Goal: Task Accomplishment & Management: Use online tool/utility

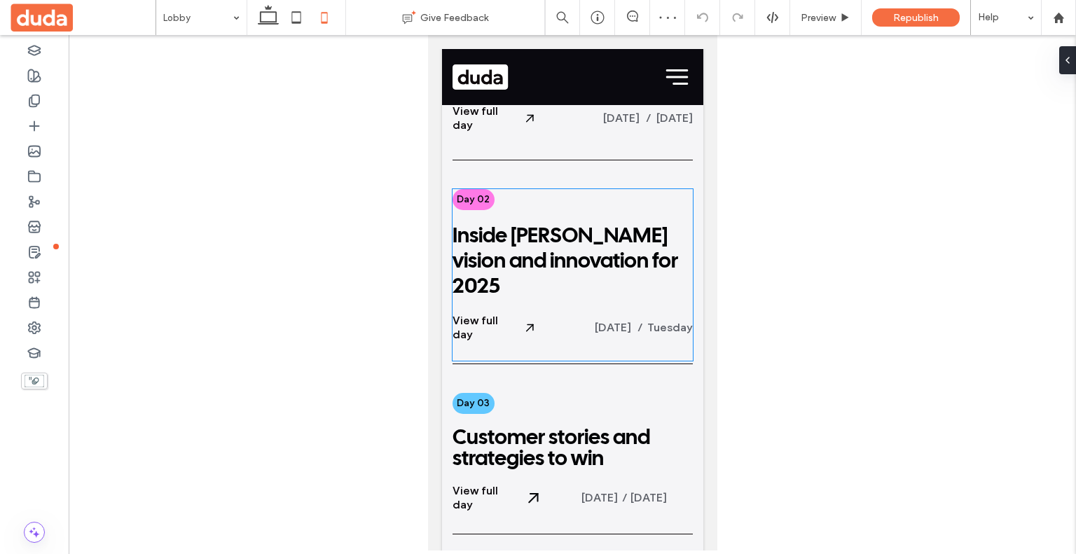
scroll to position [768, 0]
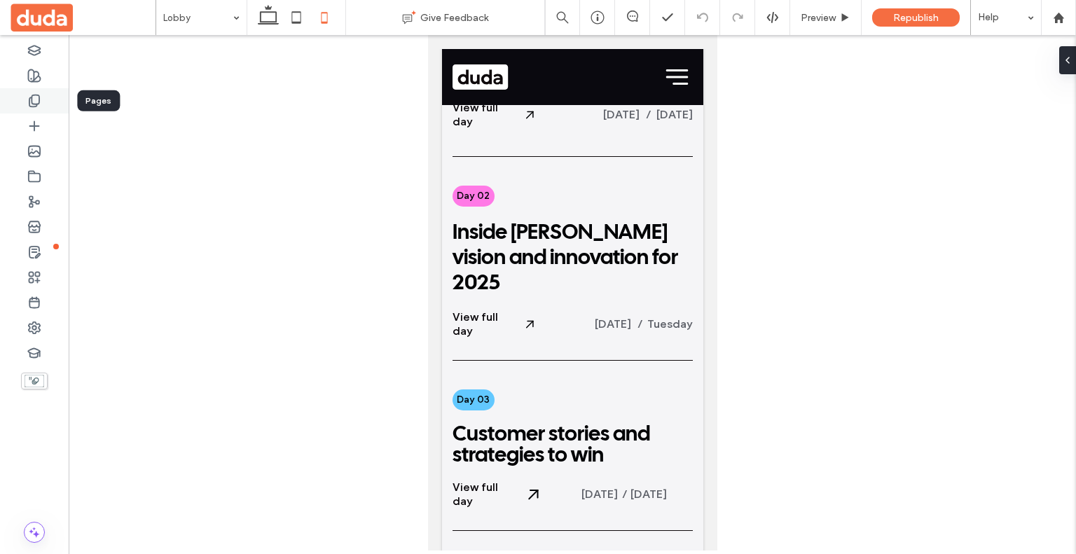
click at [21, 111] on div at bounding box center [34, 100] width 69 height 25
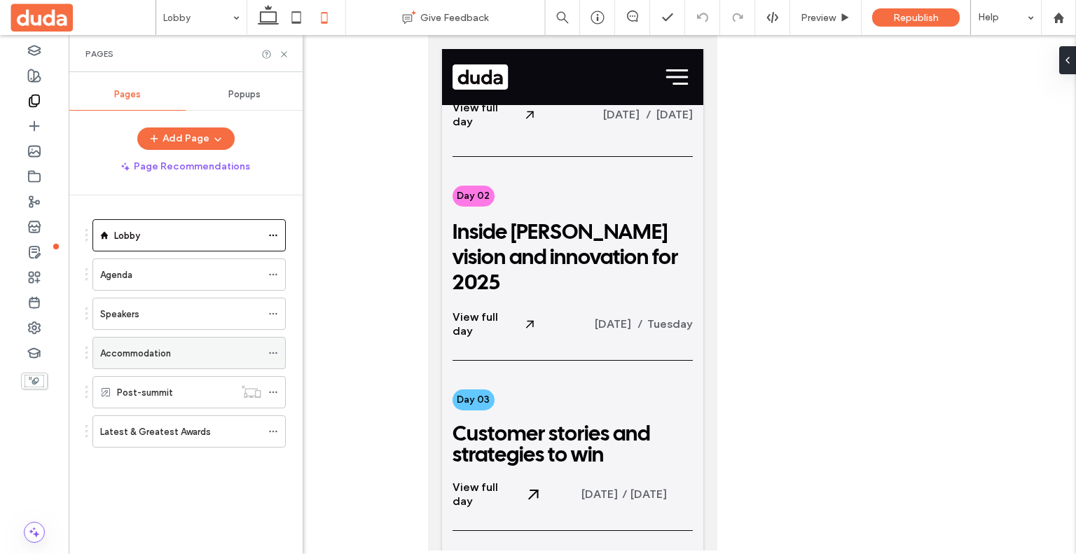
click at [199, 348] on div "Accommodation" at bounding box center [180, 353] width 161 height 15
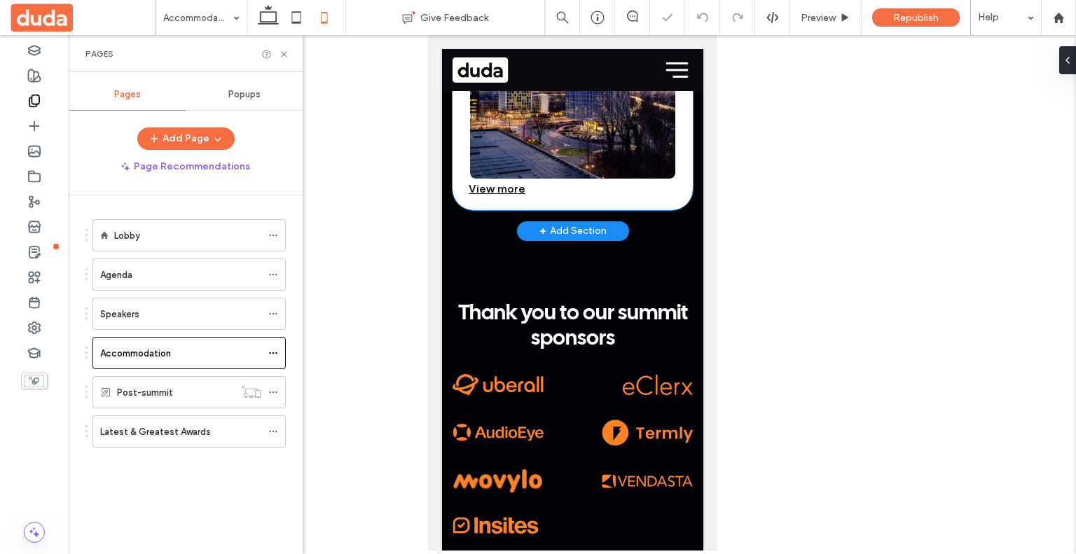
scroll to position [574, 0]
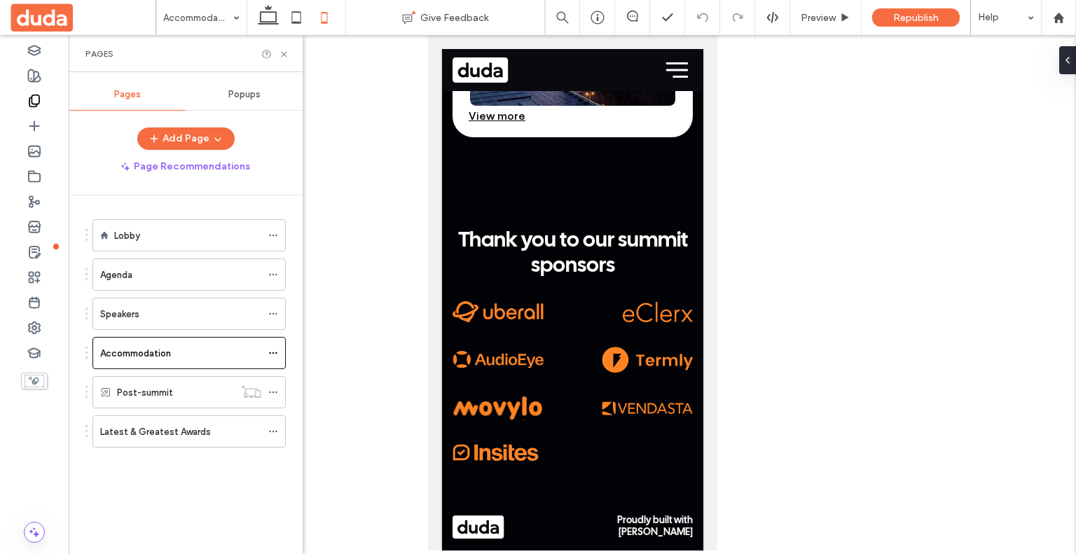
drag, startPoint x: 174, startPoint y: 291, endPoint x: 184, endPoint y: 291, distance: 9.8
click at [184, 291] on ol "Lobby Agenda Speakers Accommodation Post-summit Latest & Greatest Awards" at bounding box center [180, 333] width 211 height 228
click at [186, 280] on div "Agenda" at bounding box center [180, 275] width 161 height 15
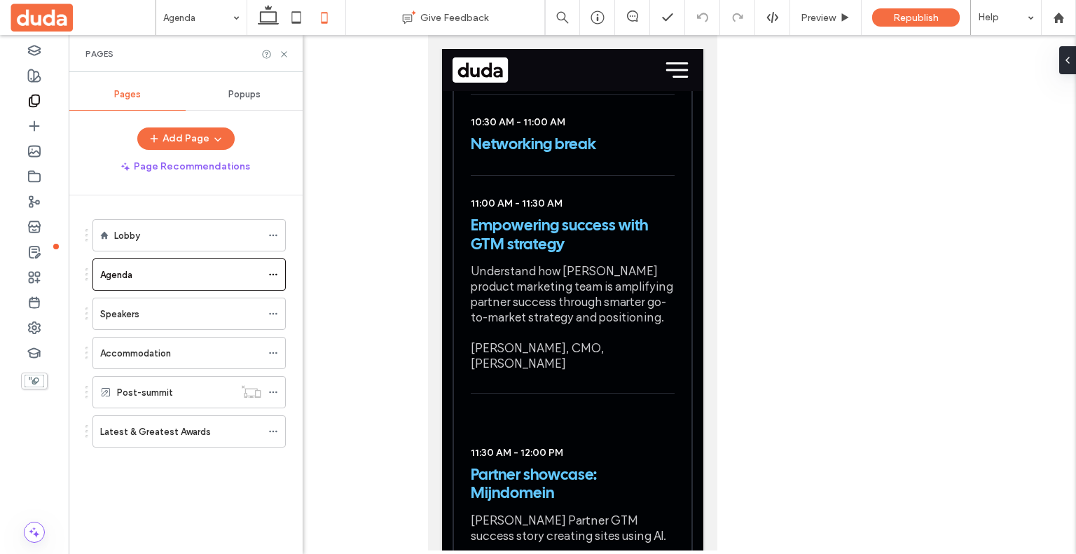
scroll to position [4698, 0]
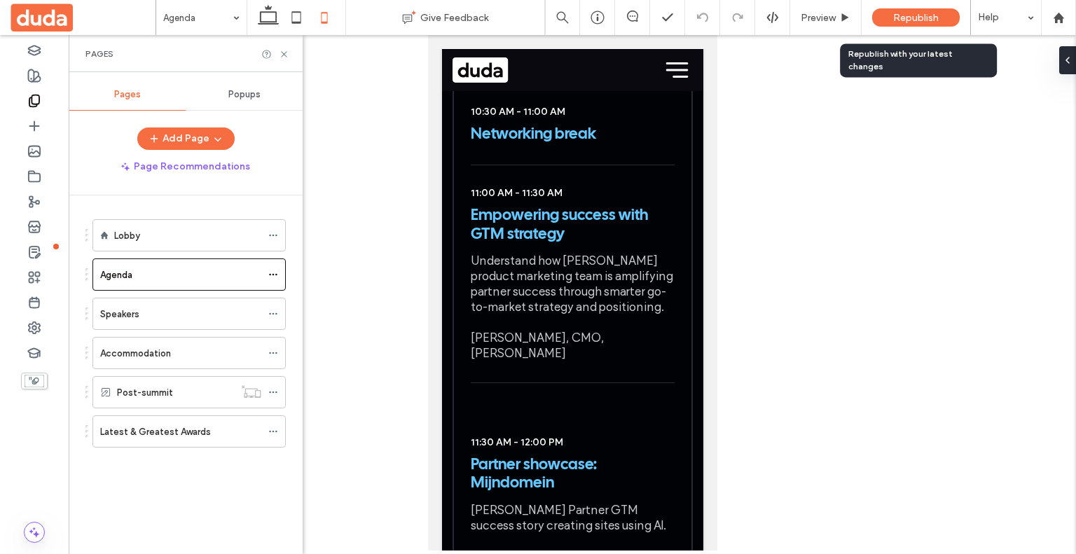
click at [940, 27] on div "Republish" at bounding box center [916, 17] width 88 height 35
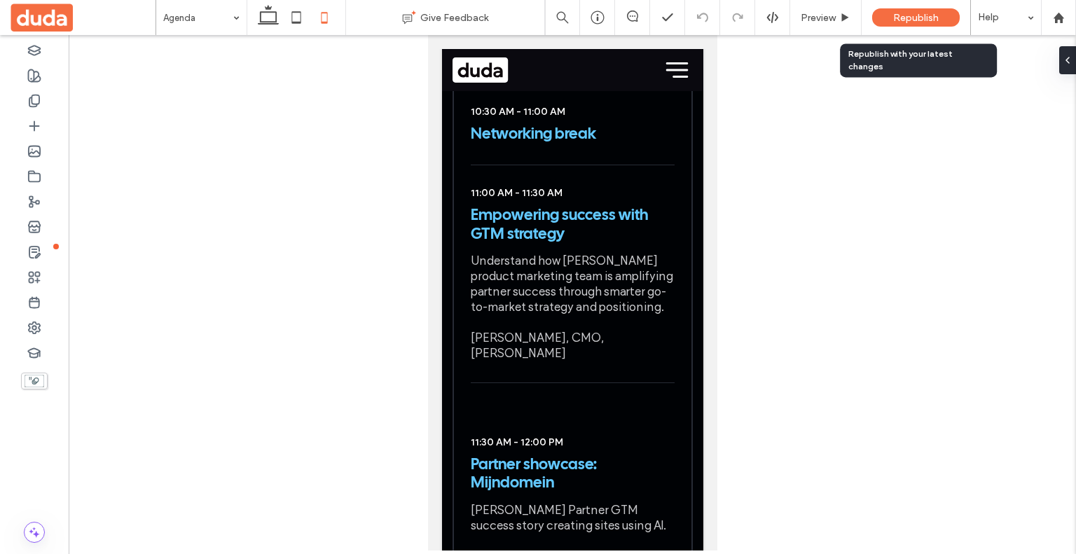
click at [925, 15] on span "Republish" at bounding box center [916, 18] width 46 height 12
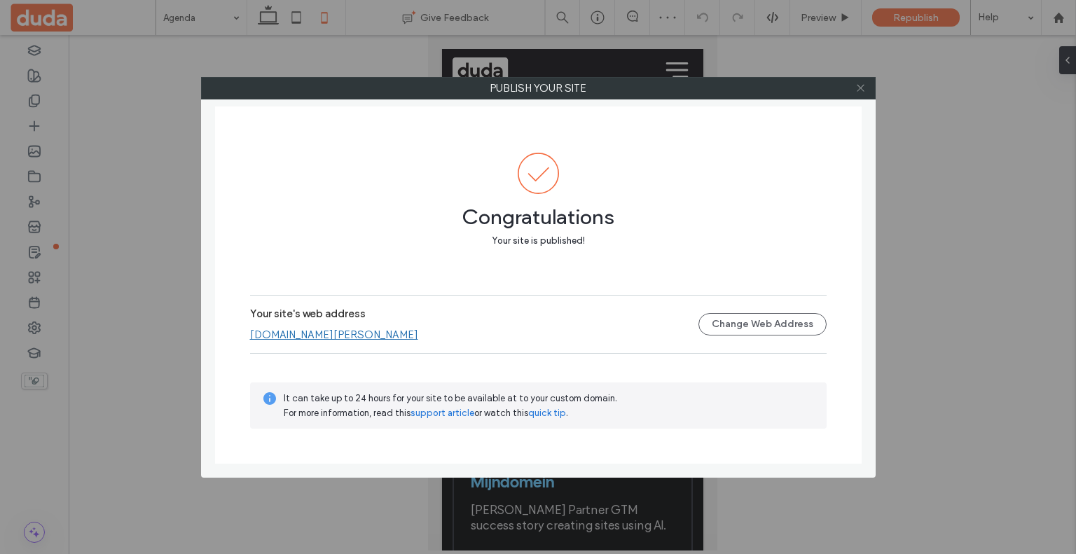
click at [865, 90] on icon at bounding box center [860, 88] width 11 height 11
